Goal: Check status

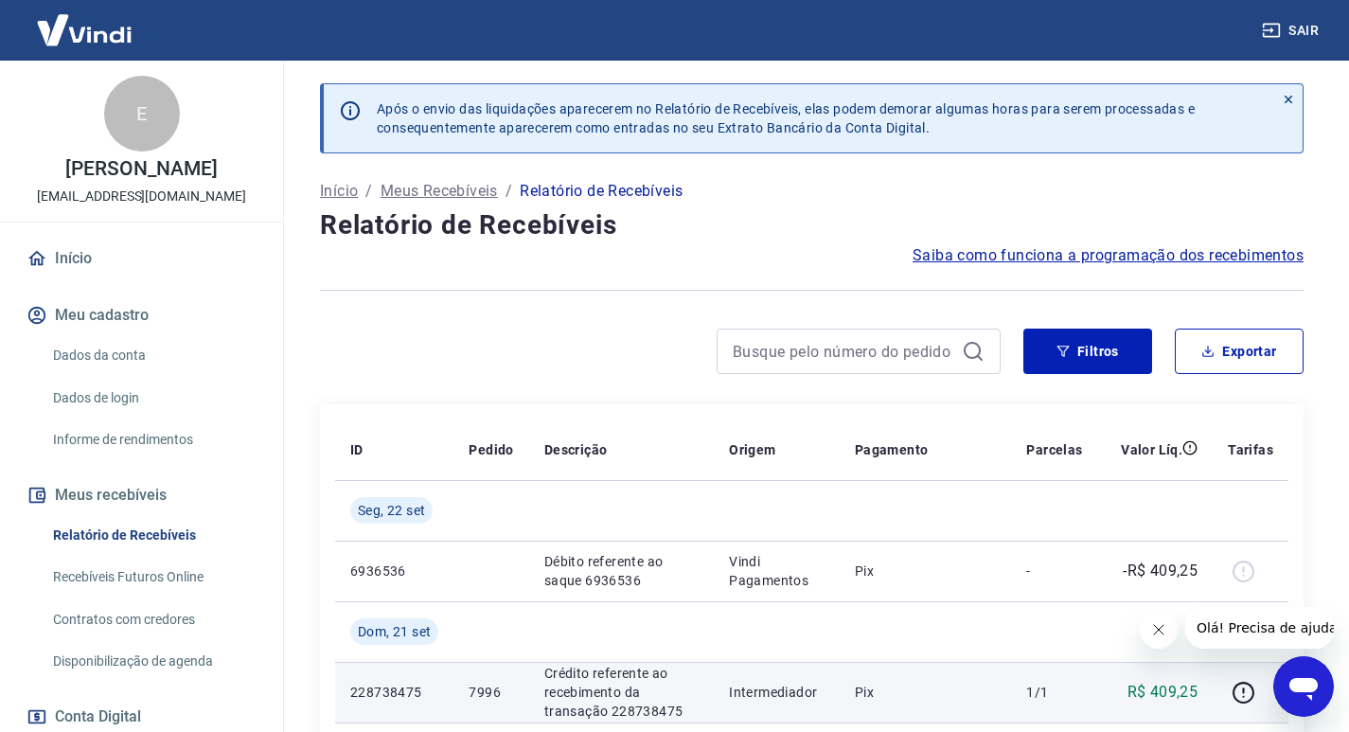
scroll to position [95, 0]
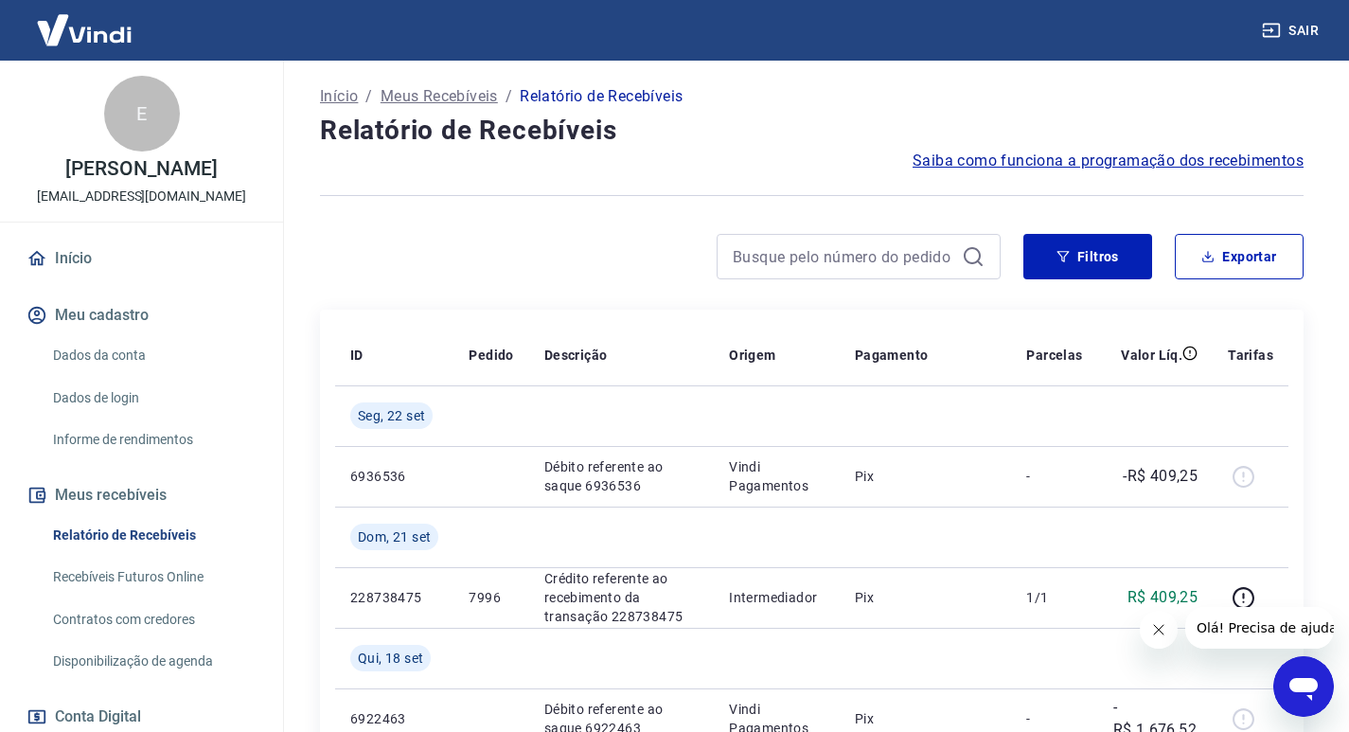
click at [1144, 636] on button "Fechar mensagem da empresa" at bounding box center [1159, 630] width 38 height 38
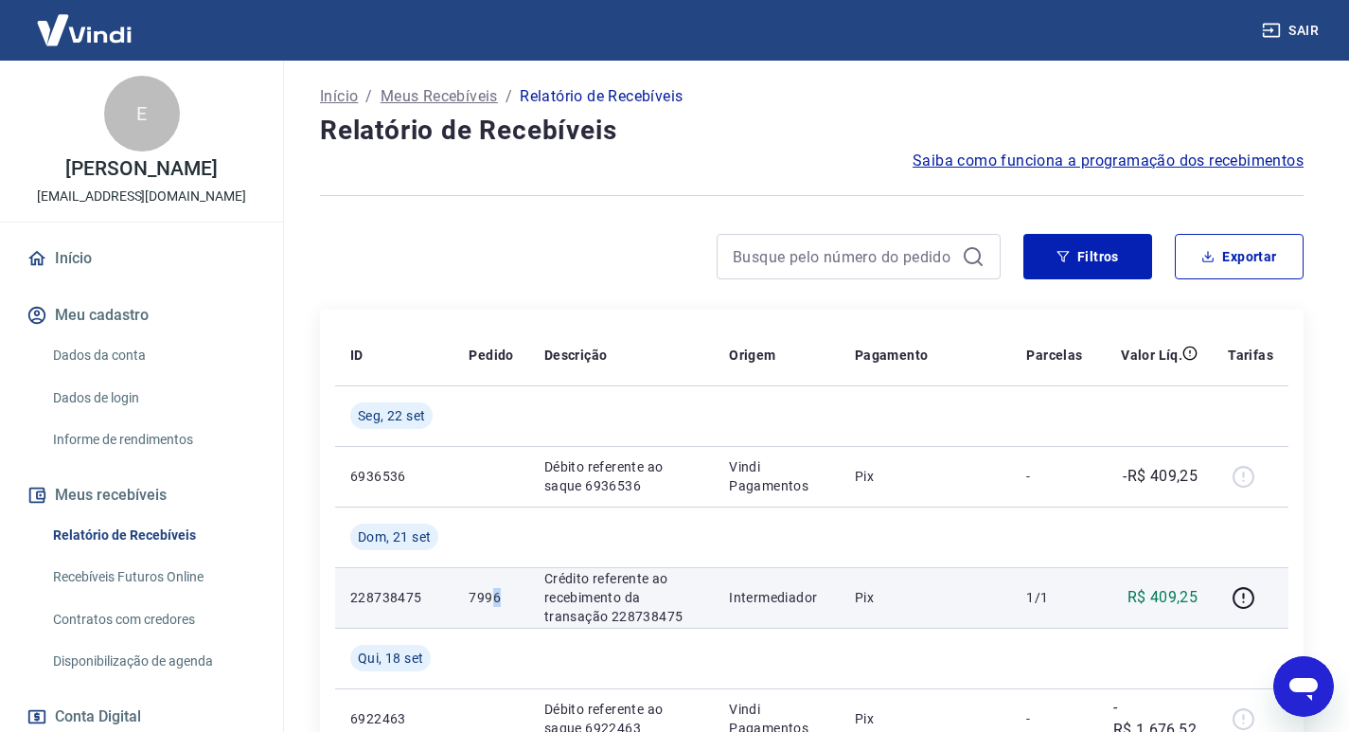
click at [496, 597] on p "7996" at bounding box center [491, 597] width 44 height 19
